Goal: Task Accomplishment & Management: Use online tool/utility

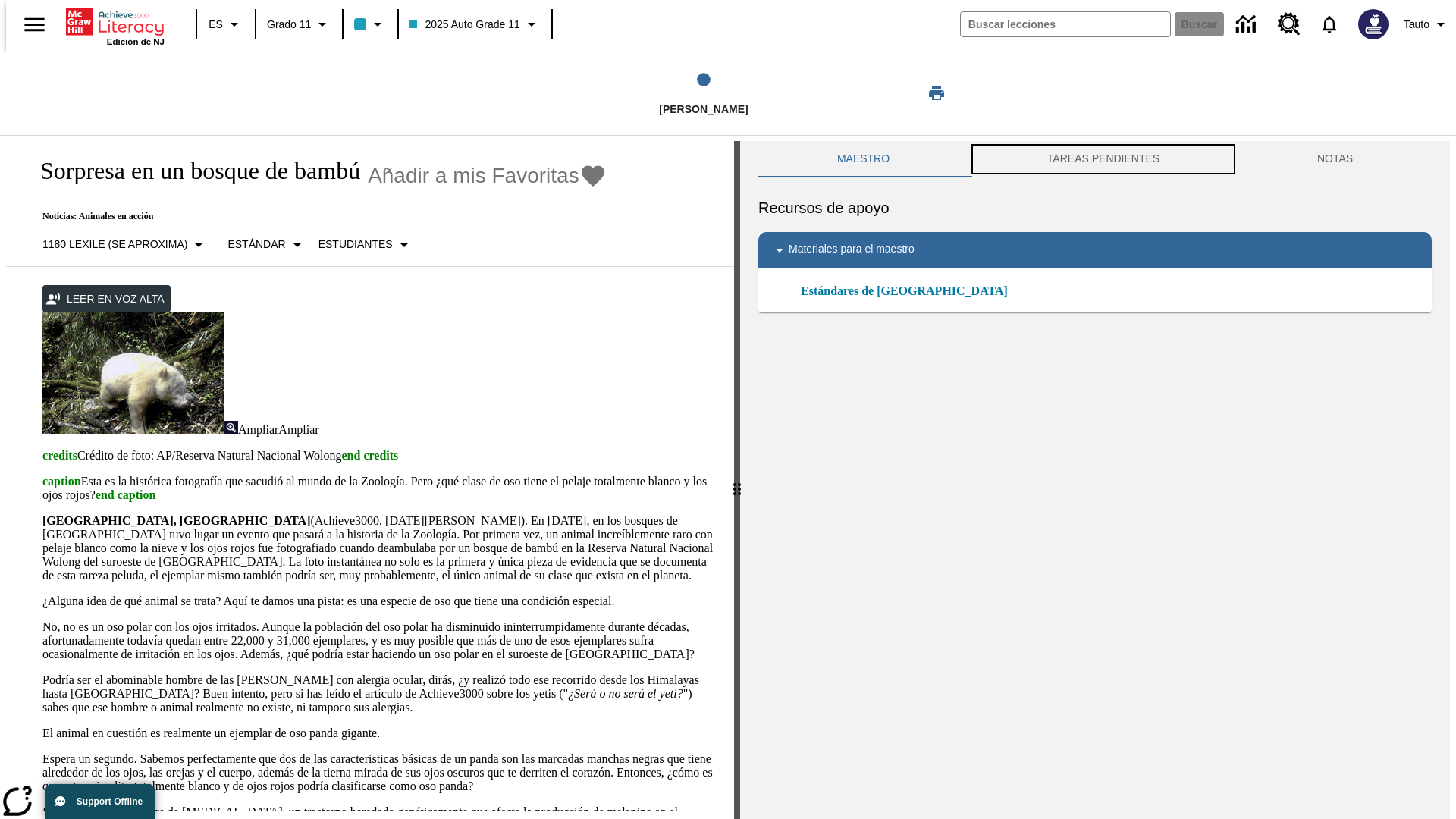
click at [1103, 159] on button "TAREAS PENDIENTES" at bounding box center [1103, 159] width 270 height 37
